Goal: Task Accomplishment & Management: Use online tool/utility

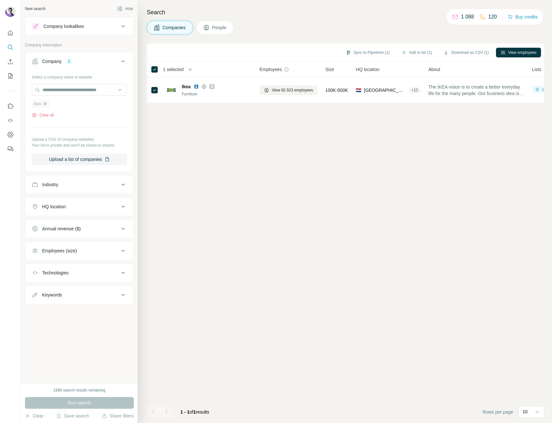
click at [45, 106] on icon "button" at bounding box center [44, 103] width 5 height 5
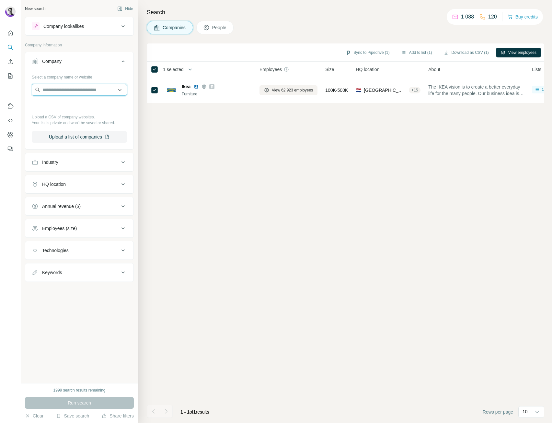
click at [65, 93] on input "text" at bounding box center [79, 90] width 95 height 12
click at [417, 196] on div "Sync to Pipedrive (1) Add to list (1) Download as CSV (1) View employees 1 sele…" at bounding box center [346, 232] width 398 height 379
click at [66, 88] on input "text" at bounding box center [79, 90] width 95 height 12
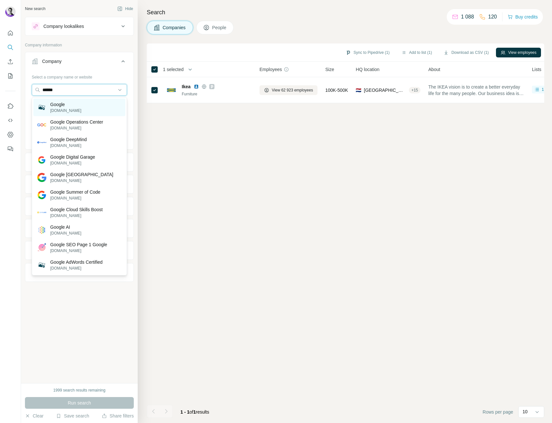
type input "******"
click at [82, 109] on div "Google [DOMAIN_NAME]" at bounding box center [79, 107] width 92 height 17
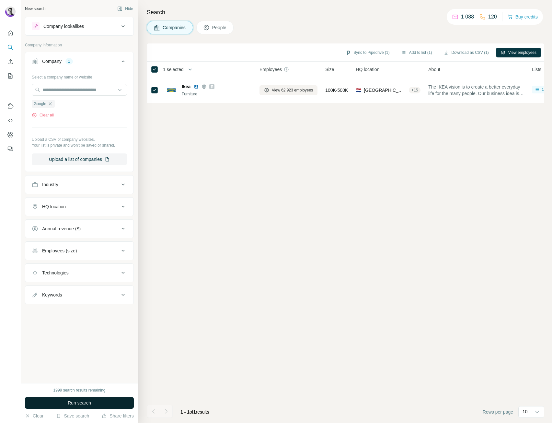
click at [84, 401] on span "Run search" at bounding box center [79, 402] width 23 height 6
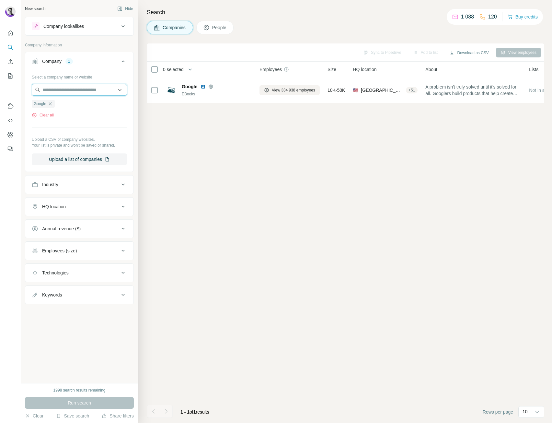
click at [75, 93] on input "text" at bounding box center [79, 90] width 95 height 12
click at [210, 153] on div "Sync to Pipedrive Add to list Download as CSV View employees 0 selected Compani…" at bounding box center [346, 232] width 398 height 379
drag, startPoint x: 46, startPoint y: 90, endPoint x: 52, endPoint y: 100, distance: 11.6
click at [46, 90] on input "text" at bounding box center [79, 90] width 95 height 12
click at [52, 103] on div "Type to search" at bounding box center [79, 105] width 92 height 13
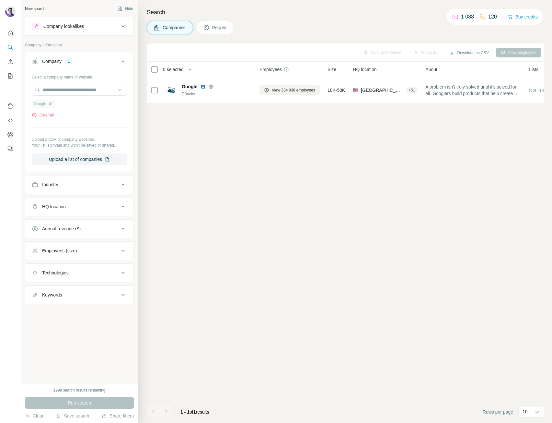
click at [53, 106] on icon "button" at bounding box center [50, 103] width 5 height 5
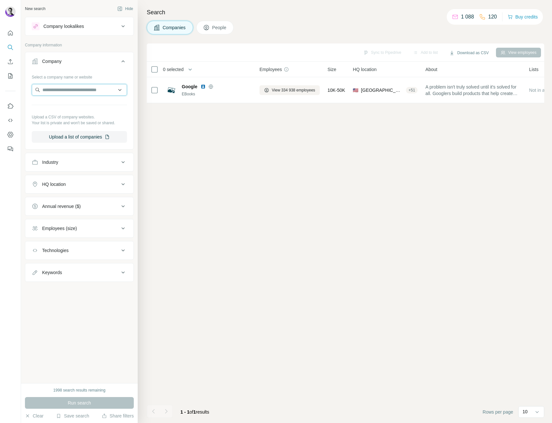
click at [51, 90] on input "text" at bounding box center [79, 90] width 95 height 12
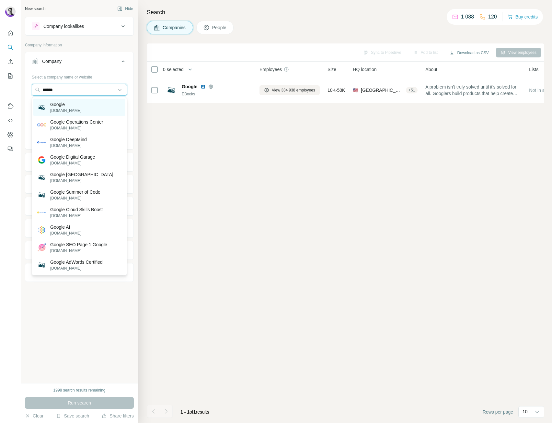
type input "******"
click at [72, 109] on div "Google [DOMAIN_NAME]" at bounding box center [79, 107] width 92 height 17
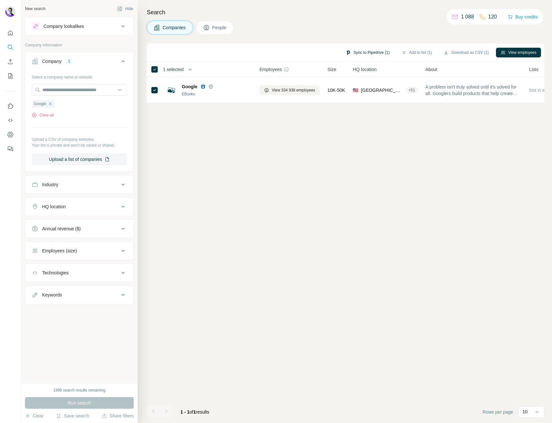
click at [368, 52] on button "Sync to Pipedrive (1)" at bounding box center [367, 53] width 53 height 10
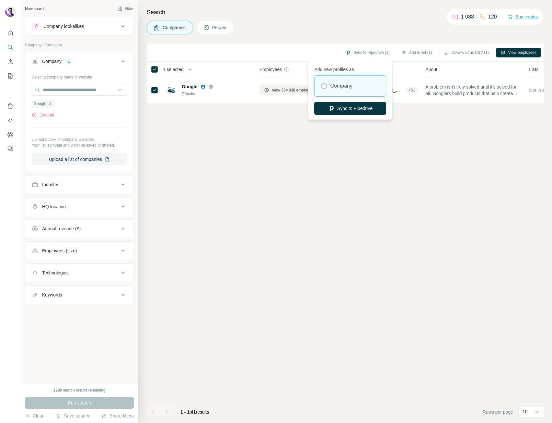
click at [339, 107] on button "Sync to Pipedrive" at bounding box center [350, 108] width 72 height 13
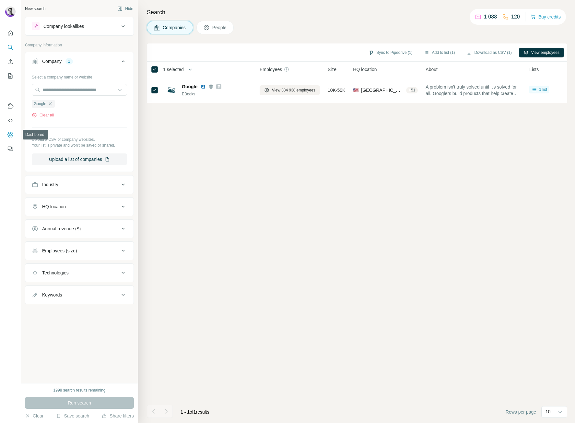
click at [12, 134] on icon "Dashboard" at bounding box center [10, 134] width 6 height 6
click at [66, 91] on input "text" at bounding box center [79, 90] width 95 height 12
click at [27, 105] on div "Select a company name or website Google Clear all Upload a CSV of company websi…" at bounding box center [79, 121] width 108 height 99
click at [48, 106] on div "Google" at bounding box center [43, 104] width 23 height 8
click at [50, 106] on icon "button" at bounding box center [50, 103] width 5 height 5
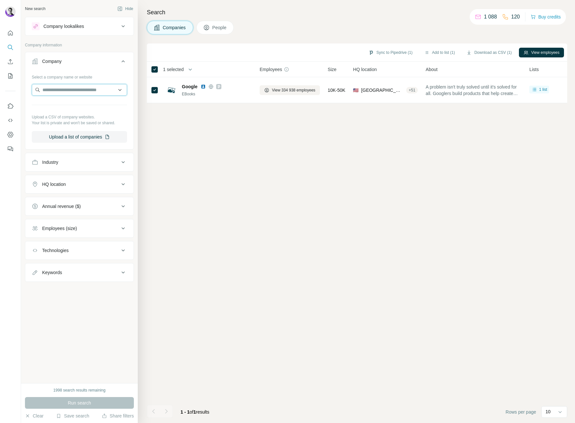
click at [49, 87] on input "text" at bounding box center [79, 90] width 95 height 12
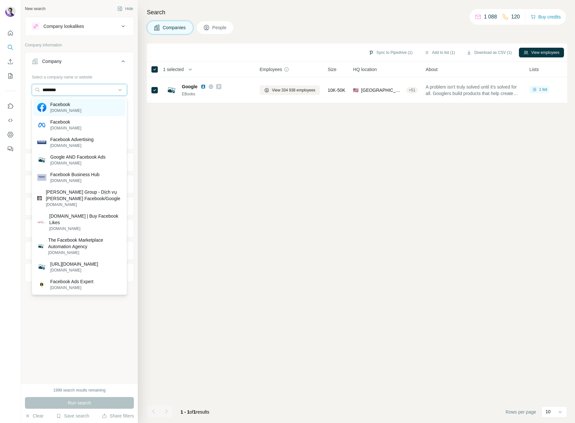
type input "********"
click at [62, 104] on p "Facebook" at bounding box center [65, 104] width 31 height 6
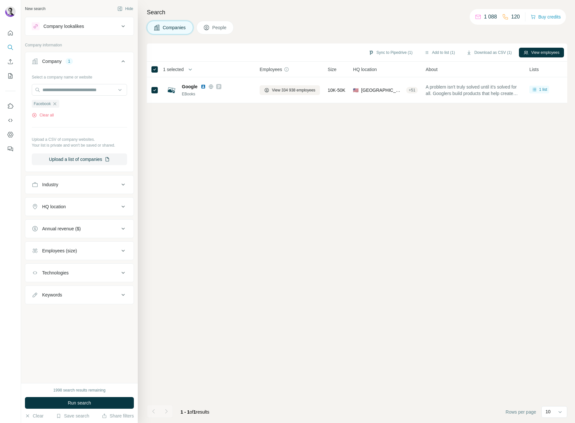
click at [99, 400] on button "Run search" at bounding box center [79, 403] width 109 height 12
click at [376, 53] on button "Sync to Pipedrive (1)" at bounding box center [390, 53] width 53 height 10
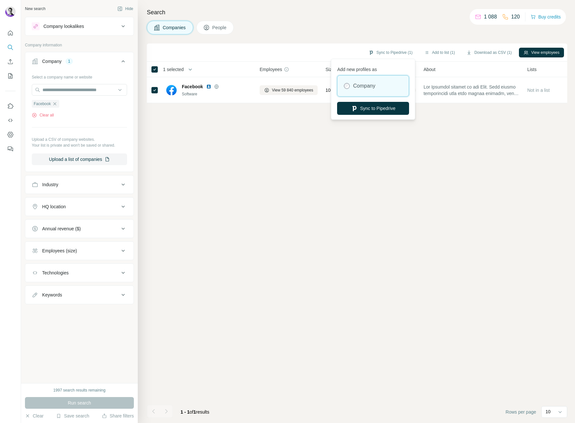
click at [375, 107] on button "Sync to Pipedrive" at bounding box center [373, 108] width 72 height 13
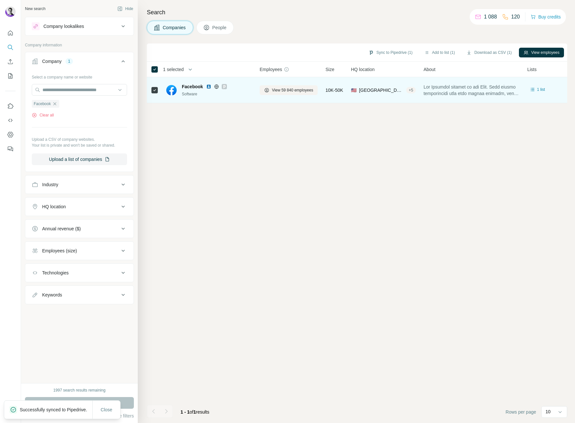
click at [226, 87] on icon at bounding box center [224, 86] width 4 height 5
